Goal: Information Seeking & Learning: Learn about a topic

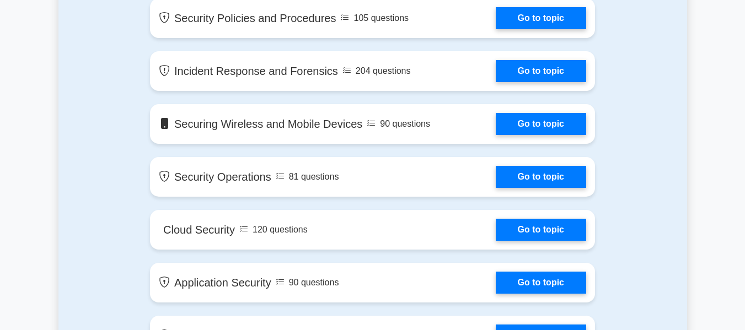
scroll to position [1055, 0]
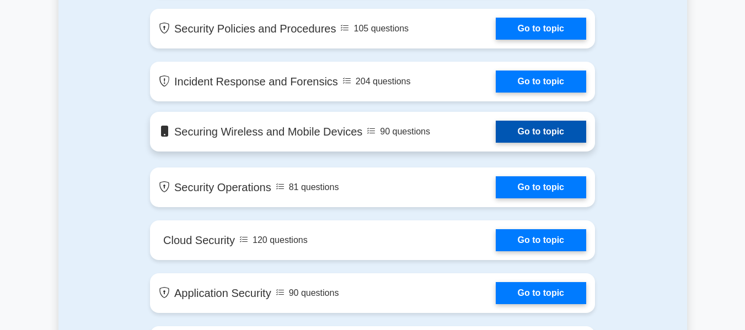
click at [521, 130] on link "Go to topic" at bounding box center [541, 132] width 90 height 22
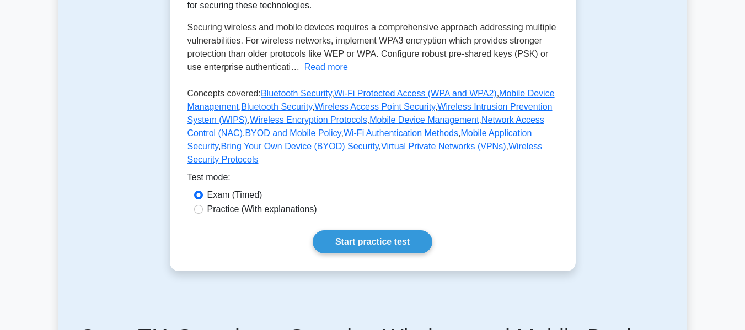
scroll to position [335, 0]
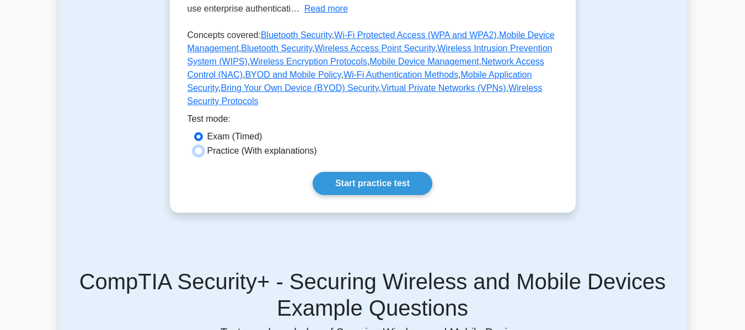
click at [200, 147] on input "Practice (With explanations)" at bounding box center [198, 151] width 9 height 9
radio input "true"
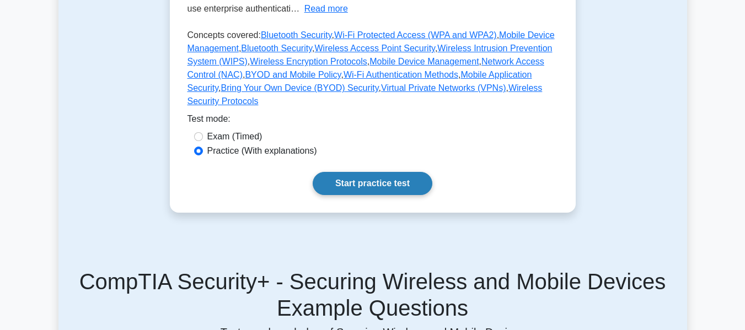
click at [384, 172] on link "Start practice test" at bounding box center [373, 183] width 120 height 23
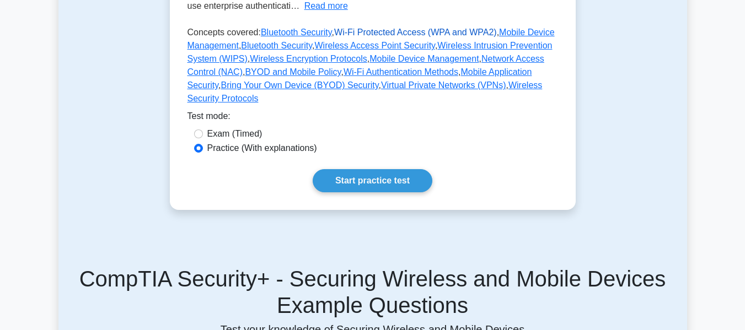
click at [381, 31] on link "Wi-Fi Protected Access (WPA and WPA2)" at bounding box center [415, 32] width 163 height 9
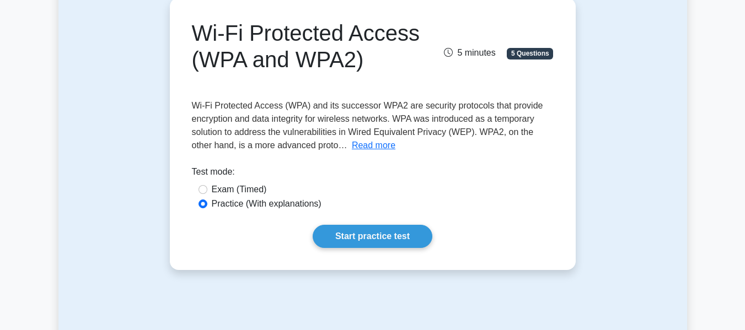
scroll to position [128, 0]
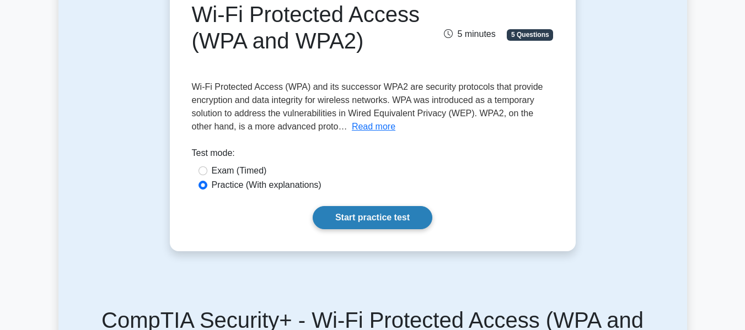
click at [377, 218] on link "Start practice test" at bounding box center [373, 217] width 120 height 23
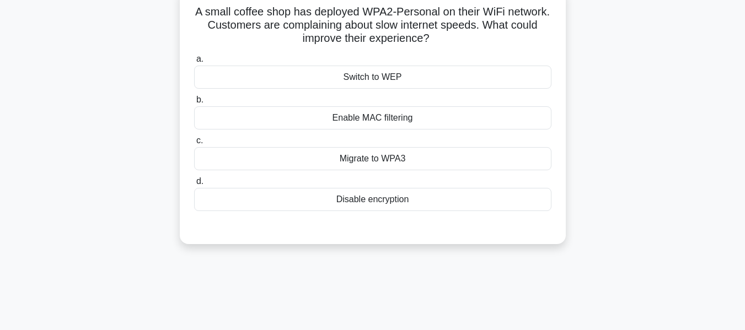
scroll to position [110, 0]
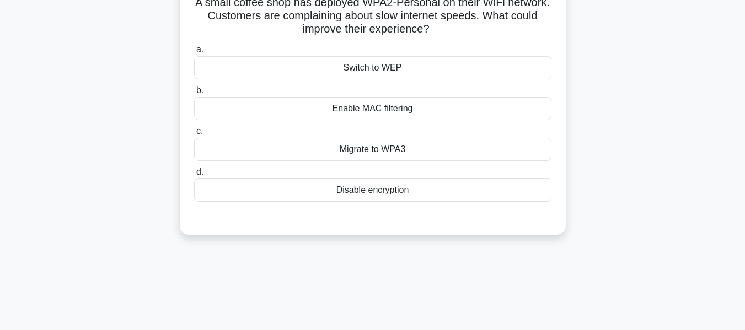
click at [361, 149] on div "Migrate to WPA3" at bounding box center [372, 149] width 357 height 23
click at [194, 135] on input "c. Migrate to WPA3" at bounding box center [194, 131] width 0 height 7
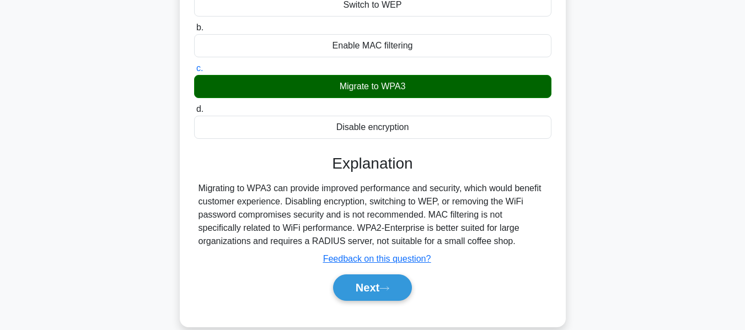
scroll to position [184, 0]
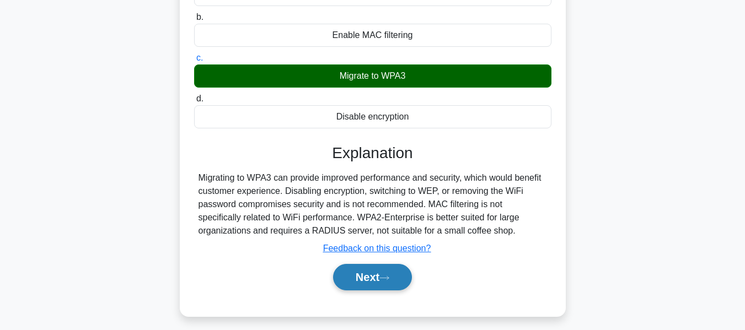
click at [368, 274] on button "Next" at bounding box center [372, 277] width 79 height 26
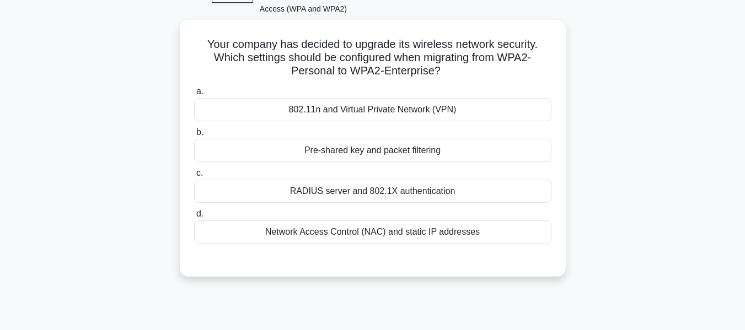
scroll to position [70, 0]
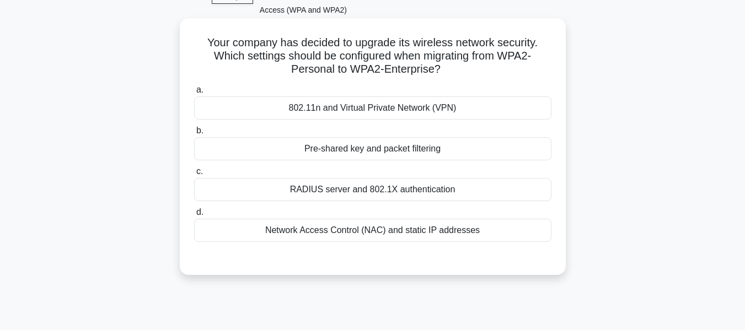
click at [331, 186] on div "RADIUS server and 802.1X authentication" at bounding box center [372, 189] width 357 height 23
click at [194, 175] on input "c. RADIUS server and 802.1X authentication" at bounding box center [194, 171] width 0 height 7
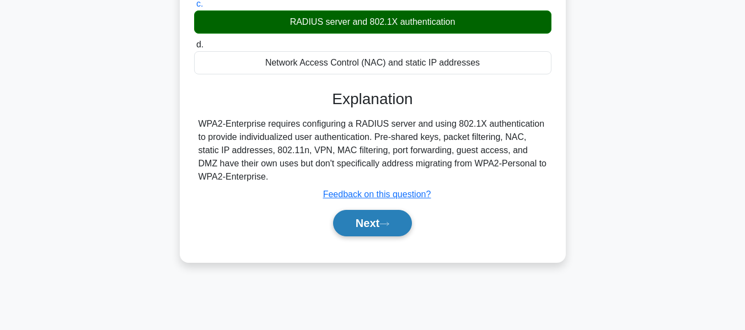
scroll to position [239, 0]
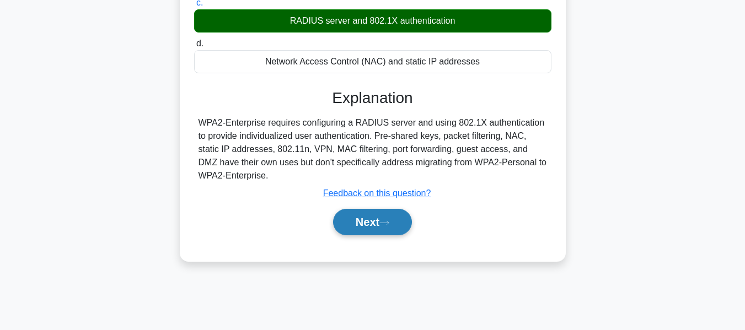
click at [370, 225] on button "Next" at bounding box center [372, 222] width 79 height 26
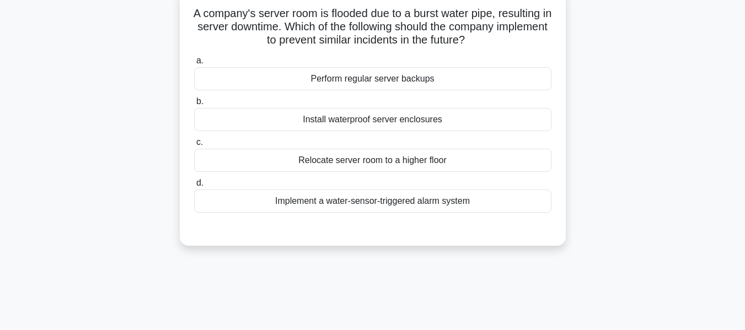
scroll to position [117, 0]
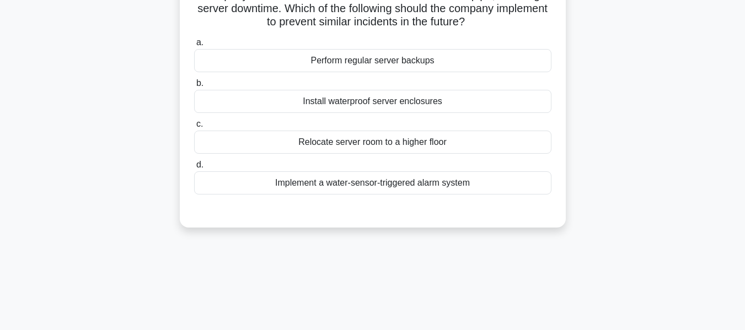
click at [431, 140] on div "Relocate server room to a higher floor" at bounding box center [372, 142] width 357 height 23
click at [194, 128] on input "c. Relocate server room to a higher floor" at bounding box center [194, 124] width 0 height 7
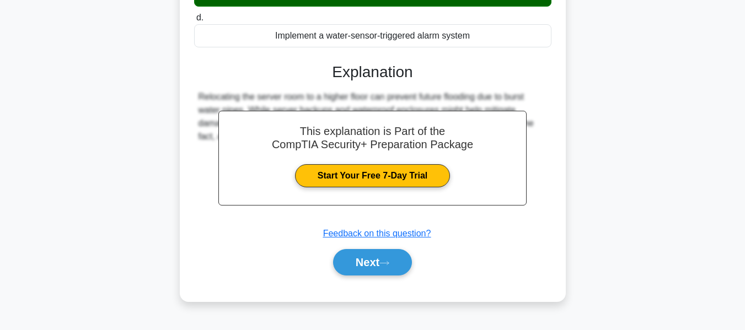
scroll to position [265, 0]
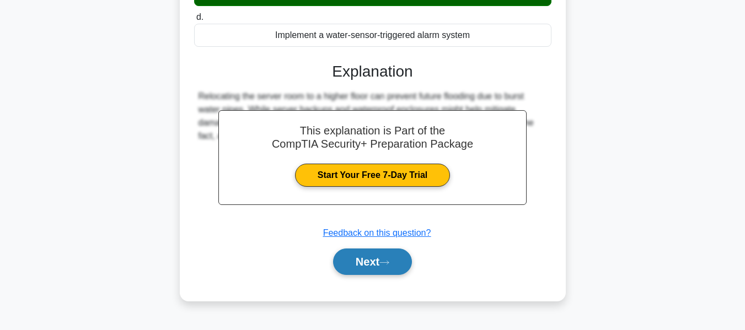
click at [362, 258] on button "Next" at bounding box center [372, 262] width 79 height 26
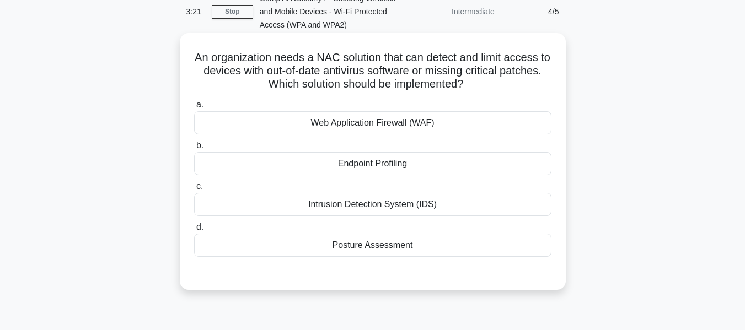
scroll to position [74, 0]
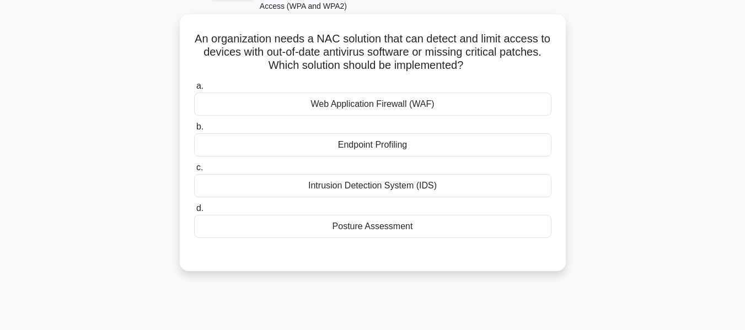
click at [381, 224] on div "Posture Assessment" at bounding box center [372, 226] width 357 height 23
click at [194, 212] on input "d. Posture Assessment" at bounding box center [194, 208] width 0 height 7
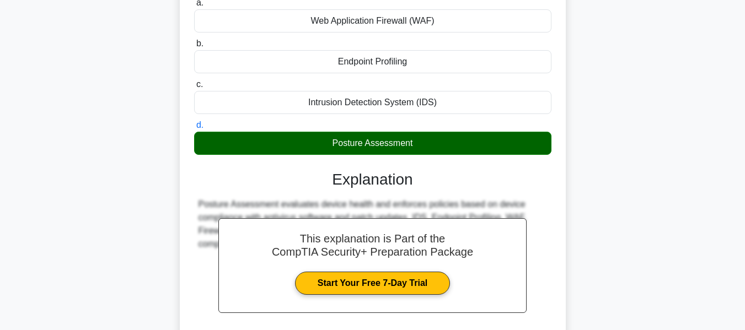
scroll to position [265, 0]
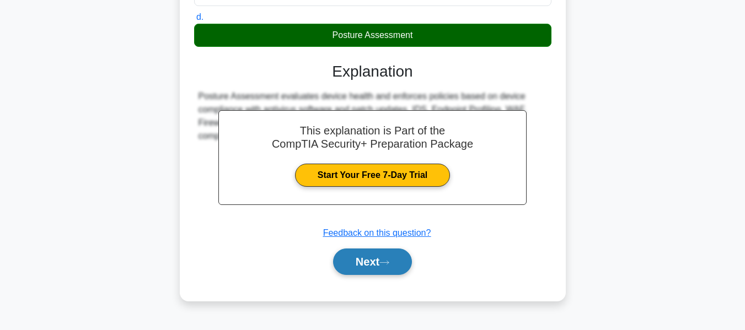
click at [381, 261] on button "Next" at bounding box center [372, 262] width 79 height 26
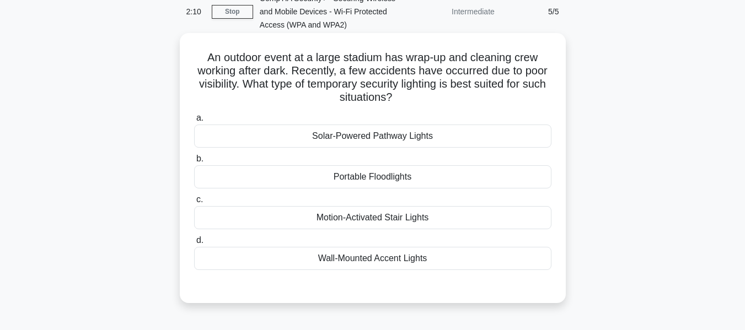
scroll to position [92, 0]
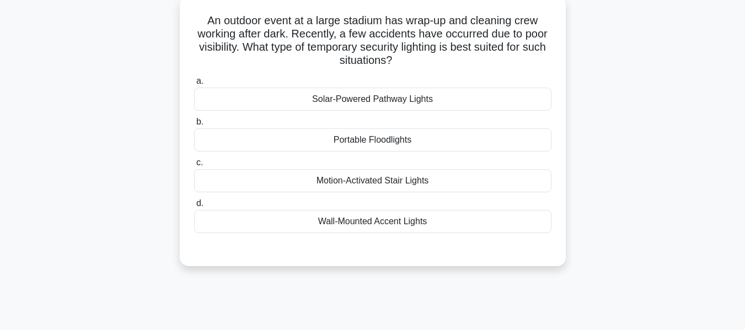
click at [375, 181] on div "Motion-Activated Stair Lights" at bounding box center [372, 180] width 357 height 23
click at [194, 166] on input "c. Motion-Activated Stair Lights" at bounding box center [194, 162] width 0 height 7
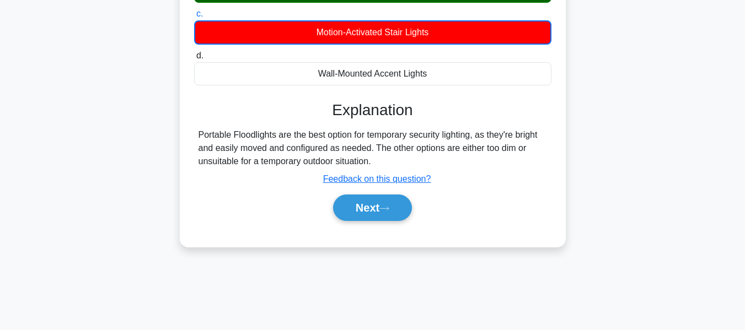
scroll to position [265, 0]
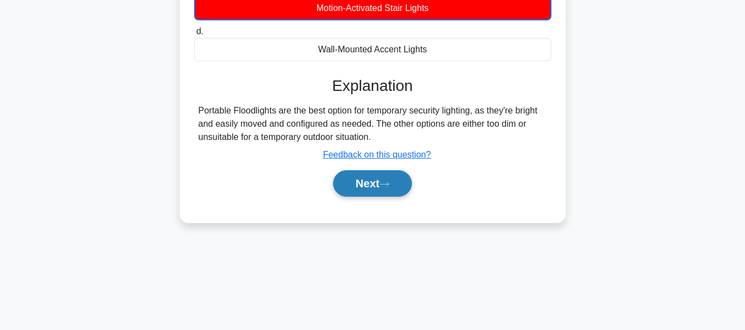
click at [369, 187] on button "Next" at bounding box center [372, 183] width 79 height 26
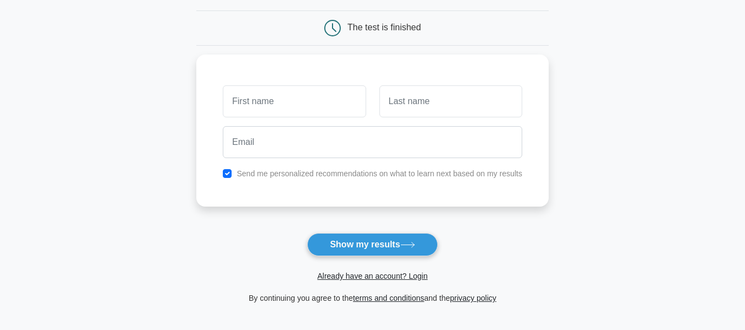
scroll to position [92, 0]
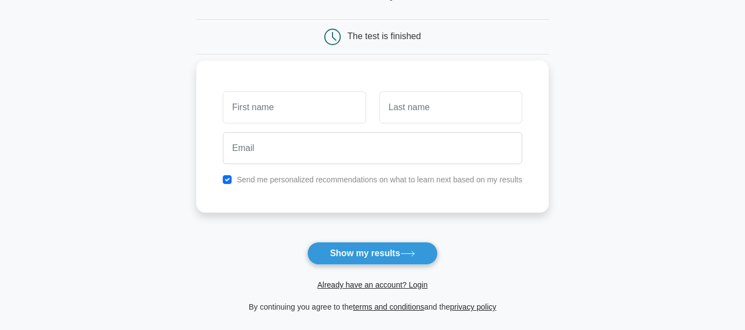
click at [287, 117] on input "text" at bounding box center [294, 108] width 143 height 32
type input "Reem"
click at [425, 115] on input "text" at bounding box center [450, 108] width 143 height 32
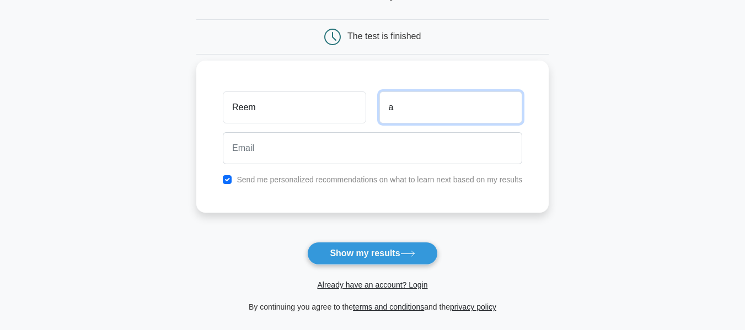
type input "a"
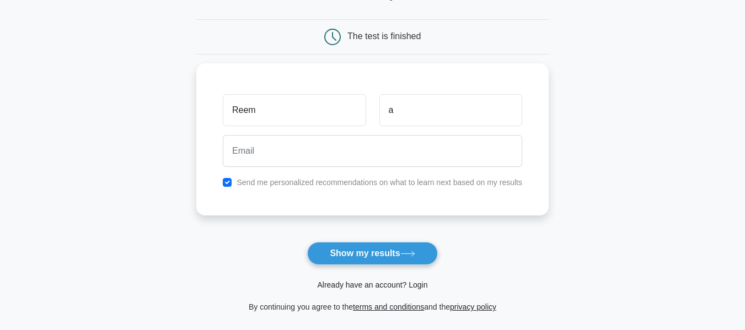
click at [383, 287] on link "Already have an account? Login" at bounding box center [372, 285] width 110 height 9
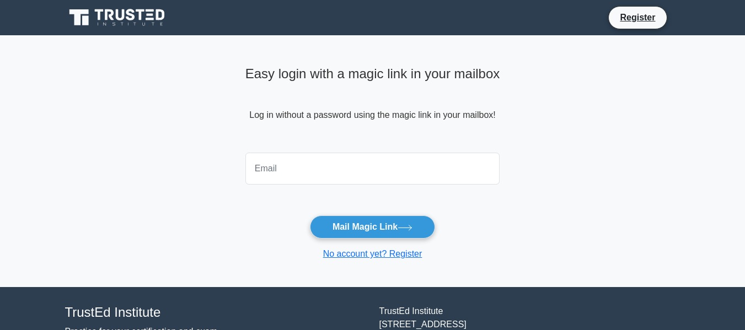
click at [349, 171] on input "email" at bounding box center [372, 169] width 255 height 32
type input "[EMAIL_ADDRESS][DOMAIN_NAME]"
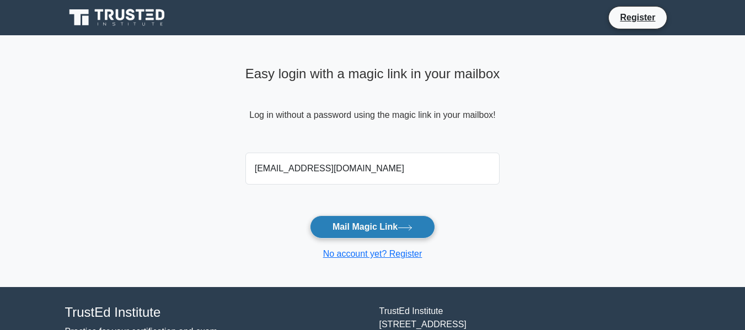
click at [372, 227] on button "Mail Magic Link" at bounding box center [372, 227] width 125 height 23
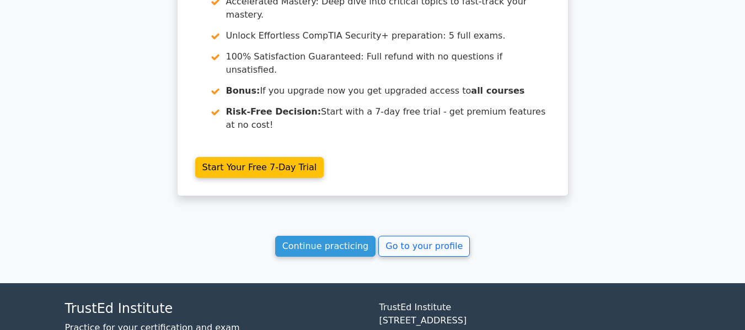
scroll to position [1539, 0]
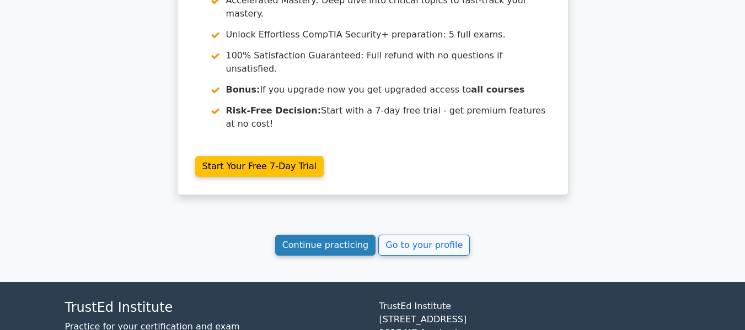
click at [343, 235] on link "Continue practicing" at bounding box center [325, 245] width 101 height 21
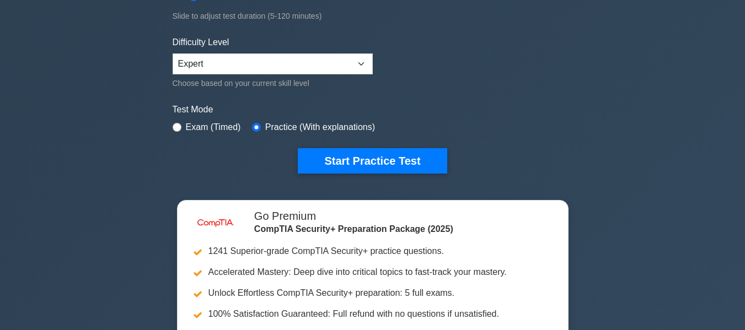
scroll to position [243, 0]
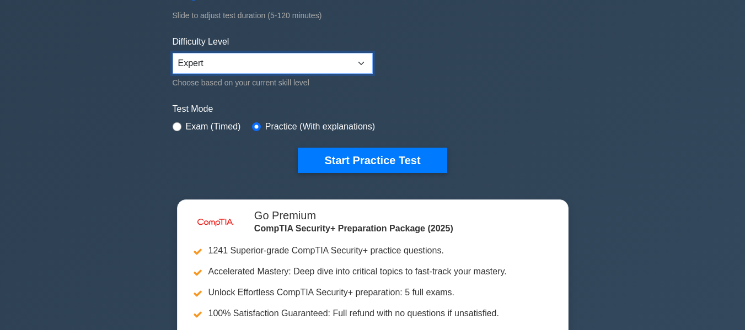
click at [351, 63] on select "Beginner Intermediate Expert" at bounding box center [273, 63] width 200 height 21
click at [418, 92] on form "Topics Cryptography Identity and Access Management Risk Management Network Secu…" at bounding box center [373, 2] width 400 height 341
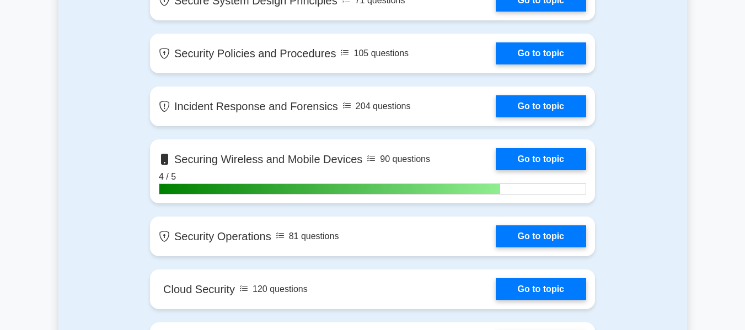
scroll to position [1143, 0]
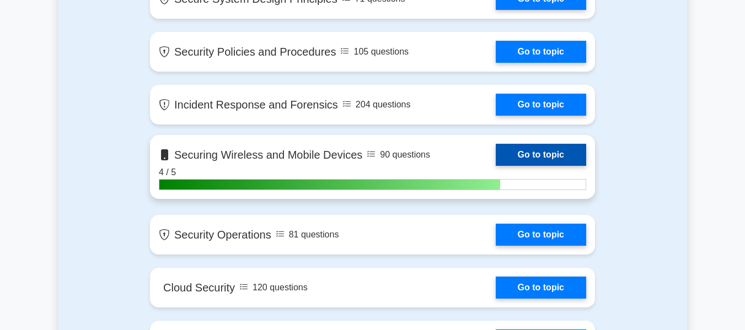
click at [519, 159] on link "Go to topic" at bounding box center [541, 155] width 90 height 22
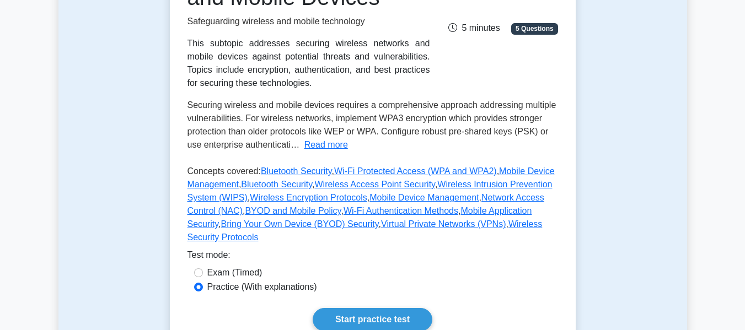
scroll to position [213, 0]
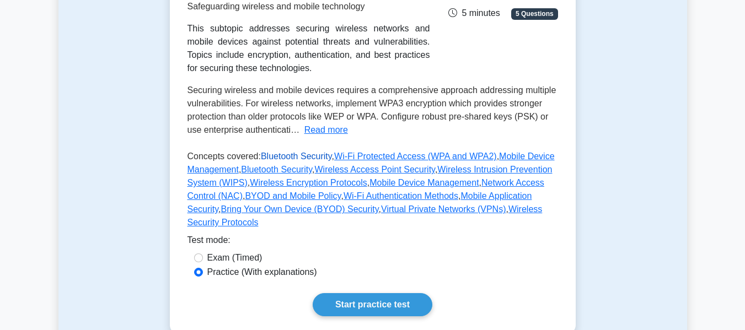
click at [299, 156] on link "Bluetooth Security" at bounding box center [296, 156] width 71 height 9
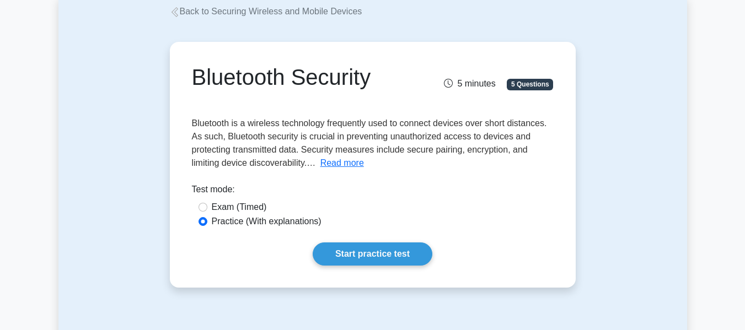
scroll to position [73, 0]
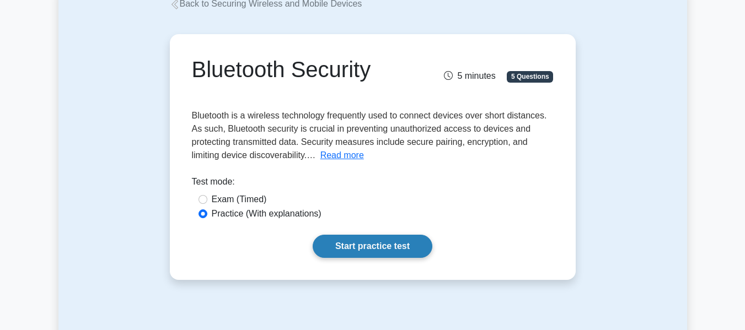
click at [364, 249] on link "Start practice test" at bounding box center [373, 246] width 120 height 23
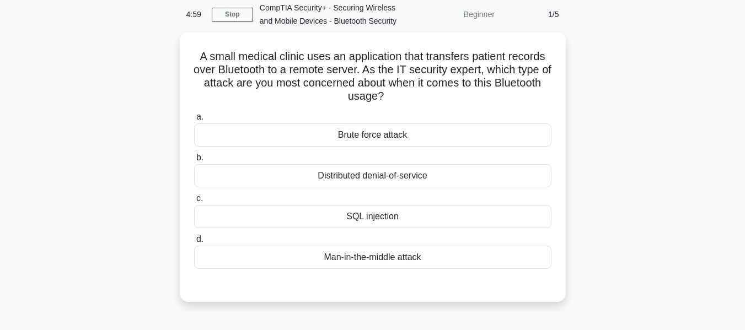
scroll to position [55, 0]
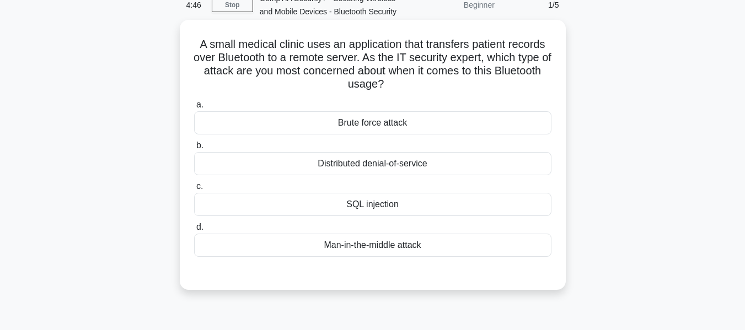
click at [407, 245] on div "Man-in-the-middle attack" at bounding box center [372, 245] width 357 height 23
click at [194, 231] on input "d. Man-in-the-middle attack" at bounding box center [194, 227] width 0 height 7
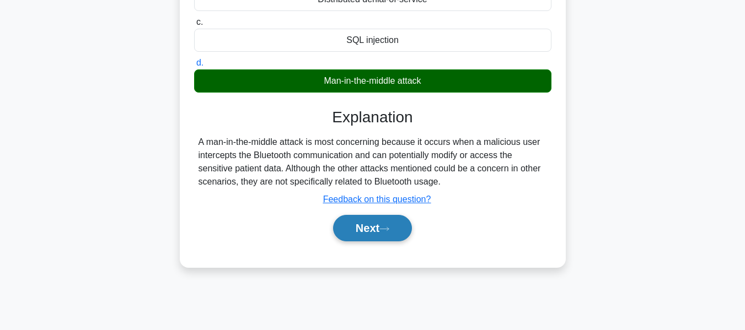
scroll to position [221, 0]
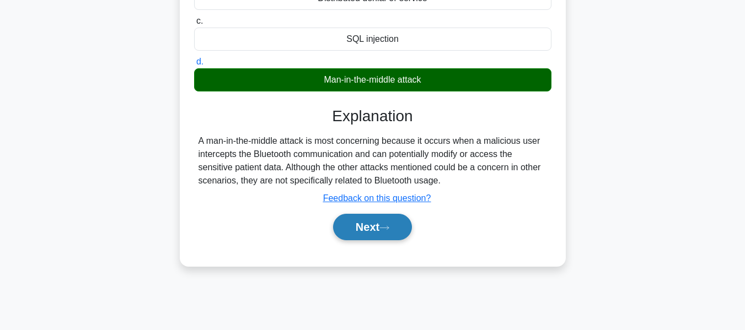
click at [382, 239] on button "Next" at bounding box center [372, 227] width 79 height 26
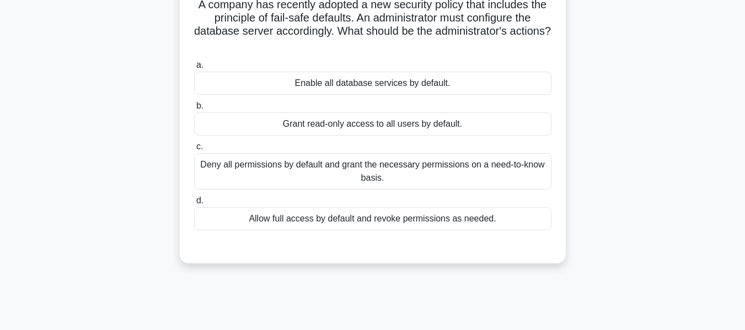
scroll to position [110, 0]
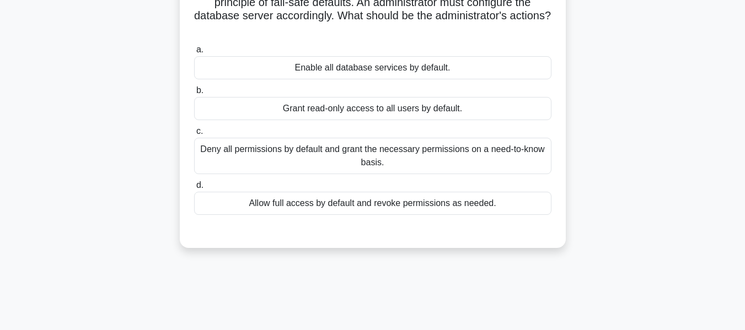
click at [530, 148] on div "Deny all permissions by default and grant the necessary permissions on a need-t…" at bounding box center [372, 156] width 357 height 36
click at [194, 135] on input "c. Deny all permissions by default and grant the necessary permissions on a nee…" at bounding box center [194, 131] width 0 height 7
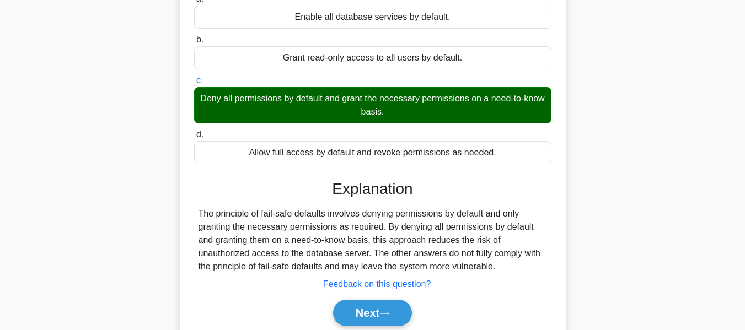
scroll to position [202, 0]
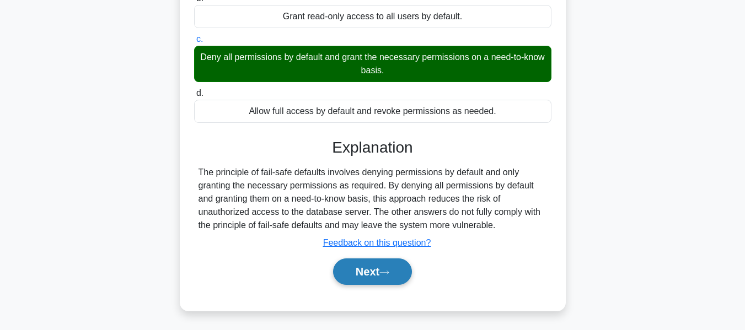
click at [395, 265] on button "Next" at bounding box center [372, 272] width 79 height 26
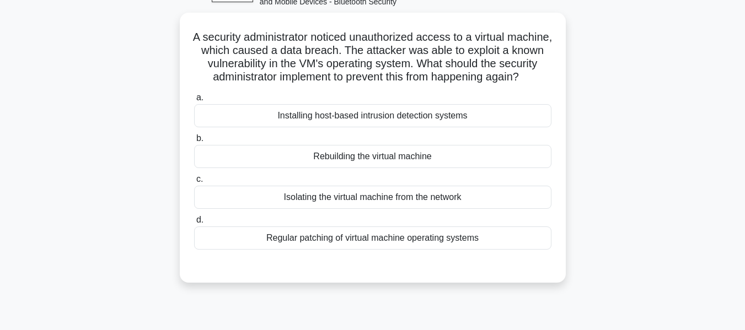
scroll to position [66, 0]
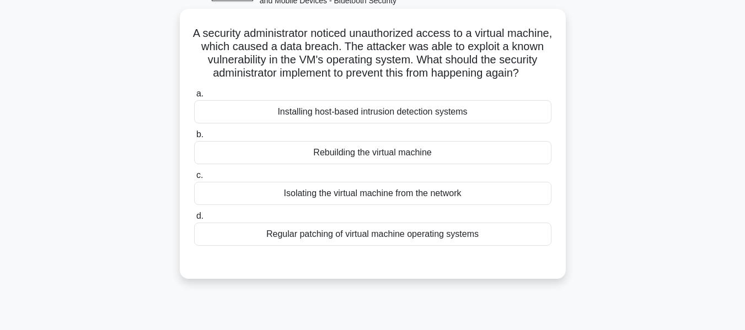
click at [442, 164] on div "Rebuilding the virtual machine" at bounding box center [372, 152] width 357 height 23
click at [194, 138] on input "b. Rebuilding the virtual machine" at bounding box center [194, 134] width 0 height 7
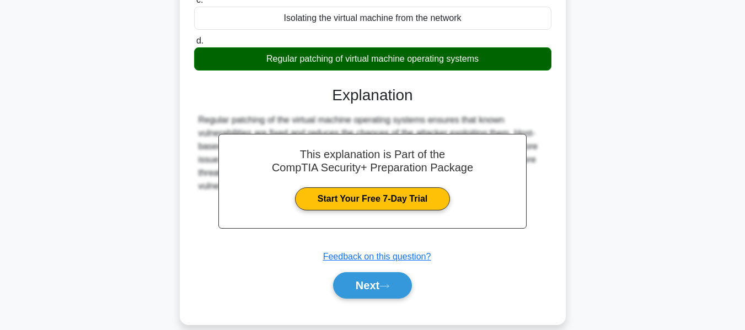
scroll to position [272, 0]
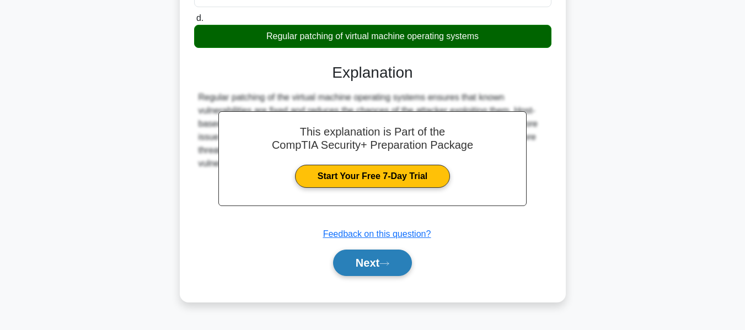
click at [378, 272] on button "Next" at bounding box center [372, 263] width 79 height 26
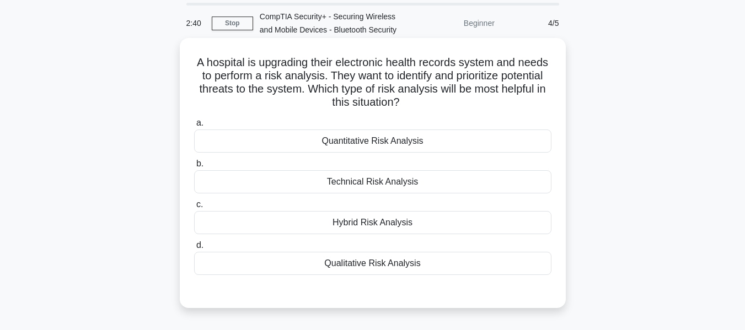
scroll to position [55, 0]
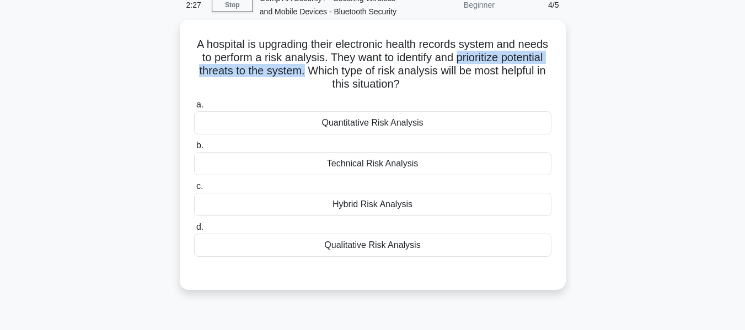
drag, startPoint x: 498, startPoint y: 58, endPoint x: 352, endPoint y: 73, distance: 146.8
click at [352, 73] on h5 "A hospital is upgrading their electronic health records system and needs to per…" at bounding box center [372, 64] width 359 height 54
copy h5 "prioritize potential threats to the system."
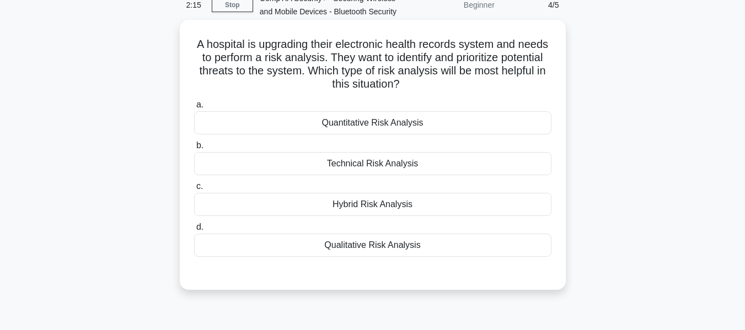
click at [350, 247] on div "Qualitative Risk Analysis" at bounding box center [372, 245] width 357 height 23
click at [194, 231] on input "d. Qualitative Risk Analysis" at bounding box center [194, 227] width 0 height 7
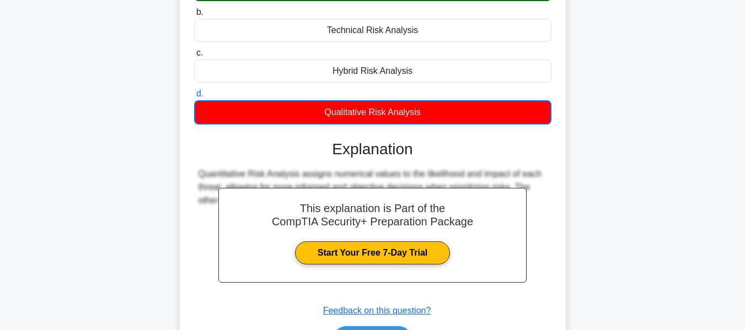
scroll to position [206, 0]
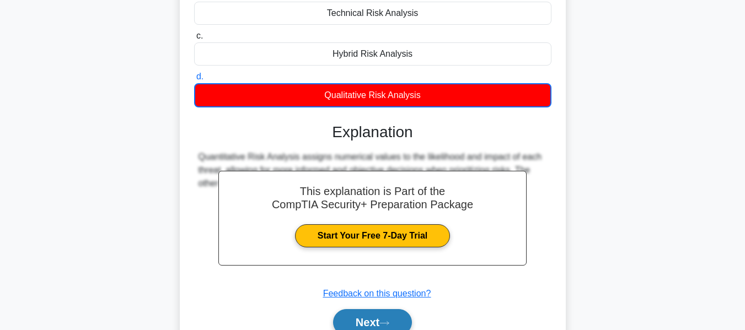
click at [376, 319] on button "Next" at bounding box center [372, 322] width 79 height 26
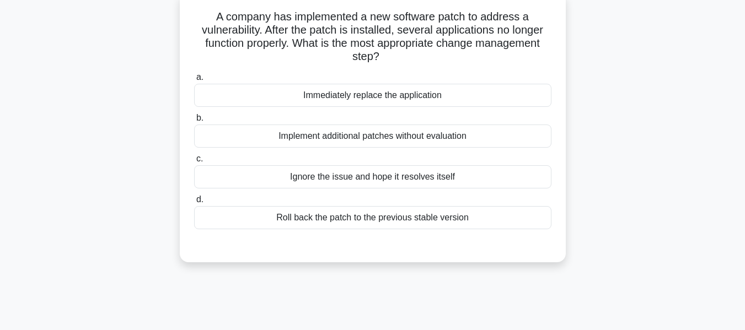
scroll to position [92, 0]
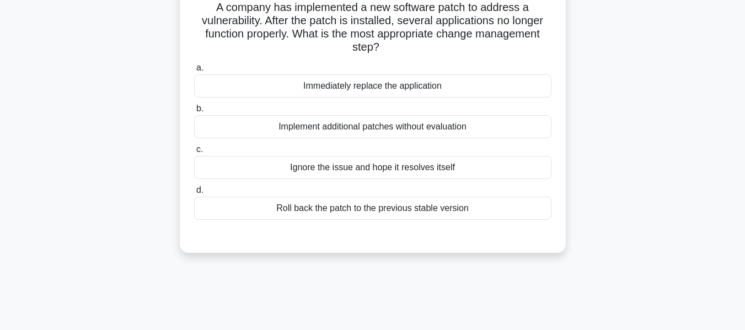
click at [505, 208] on div "Roll back the patch to the previous stable version" at bounding box center [372, 208] width 357 height 23
click at [194, 194] on input "d. Roll back the patch to the previous stable version" at bounding box center [194, 190] width 0 height 7
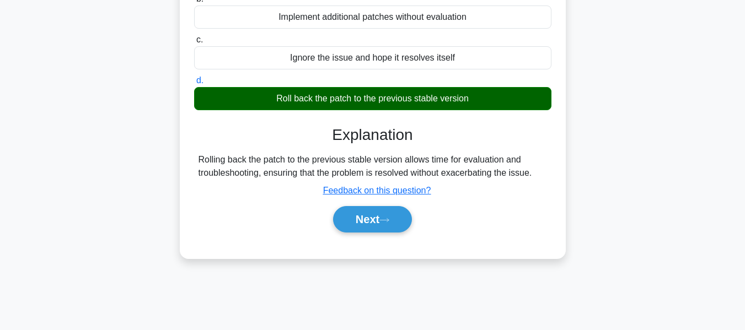
scroll to position [202, 0]
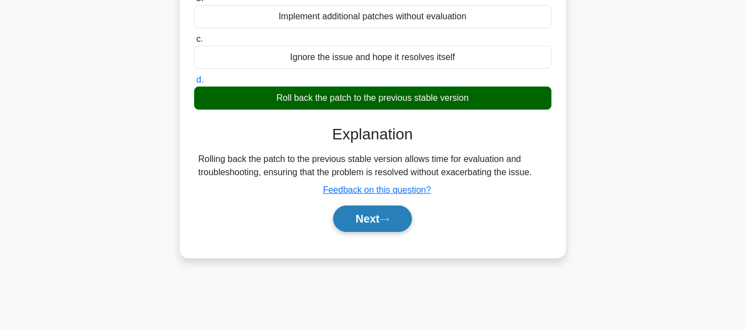
click at [390, 224] on button "Next" at bounding box center [372, 219] width 79 height 26
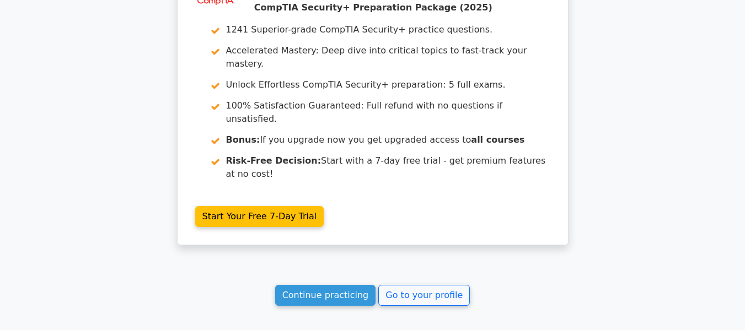
scroll to position [1566, 0]
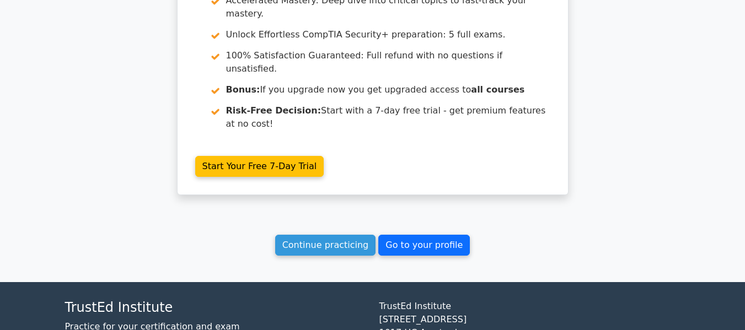
click at [423, 235] on link "Go to your profile" at bounding box center [424, 245] width 92 height 21
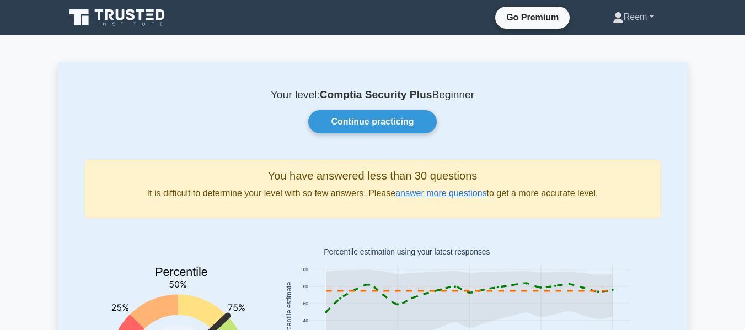
click at [628, 13] on link "Reem" at bounding box center [633, 17] width 94 height 22
